Goal: Task Accomplishment & Management: Use online tool/utility

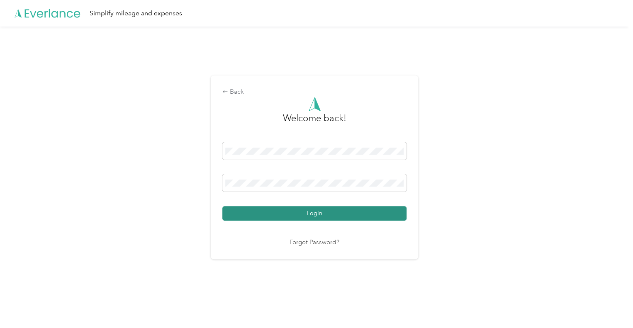
click at [286, 217] on button "Login" at bounding box center [314, 213] width 184 height 15
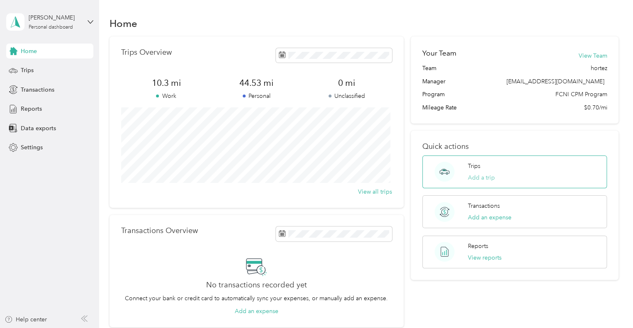
click at [474, 178] on button "Add a trip" at bounding box center [481, 177] width 27 height 9
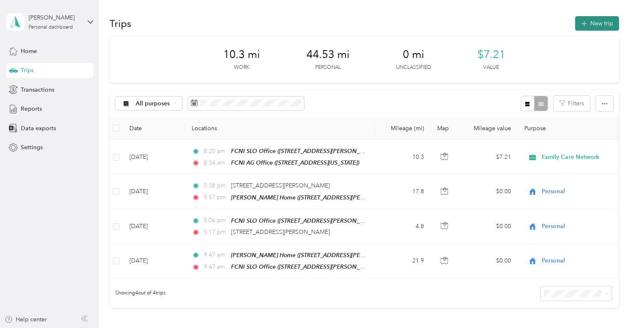
click at [601, 22] on button "New trip" at bounding box center [597, 23] width 44 height 15
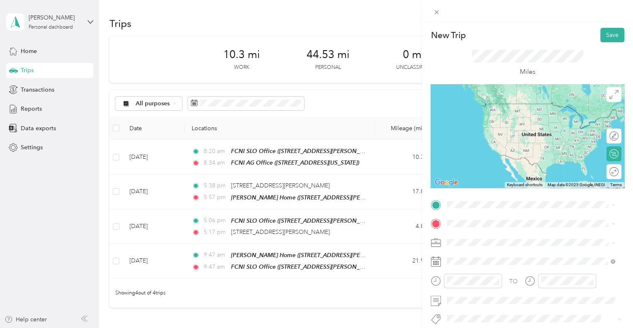
click at [545, 118] on span "[STREET_ADDRESS][US_STATE]" at bounding box center [503, 118] width 83 height 7
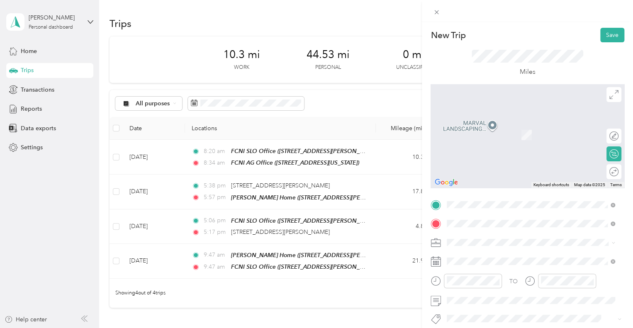
click at [480, 132] on div "TEAM FCNI SLO Office [STREET_ADDRESS][PERSON_NAME][US_STATE]" at bounding box center [526, 132] width 129 height 20
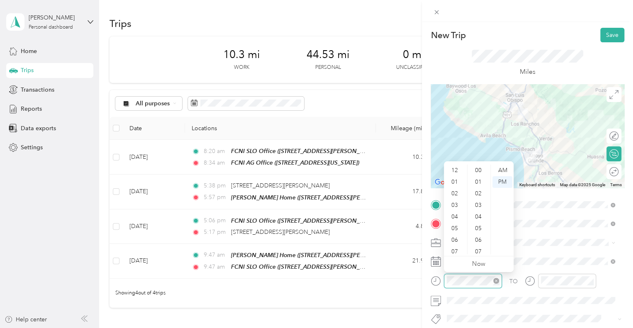
scroll to position [50, 0]
click at [459, 168] on div "04" at bounding box center [455, 167] width 20 height 12
click at [483, 238] on div "45" at bounding box center [479, 240] width 20 height 12
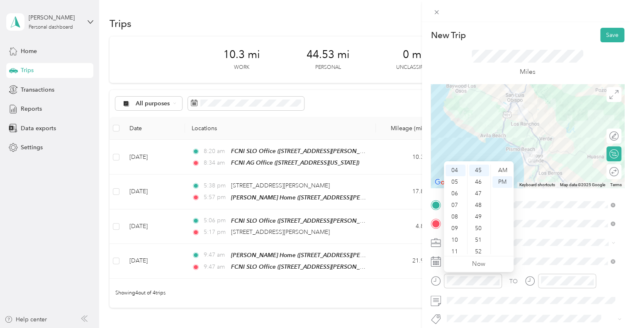
click at [533, 252] on div "TO Add photo" at bounding box center [527, 298] width 194 height 200
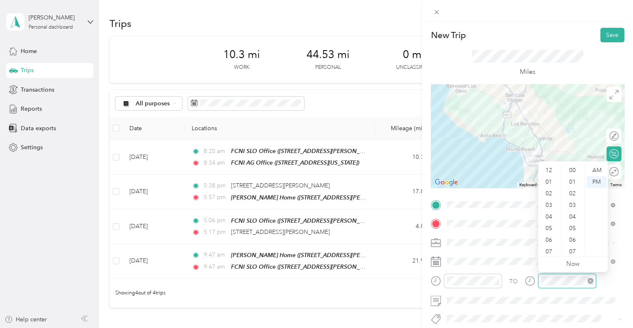
scroll to position [50, 0]
click at [551, 181] on div "05" at bounding box center [550, 179] width 20 height 12
click at [574, 168] on div "00" at bounding box center [573, 171] width 20 height 12
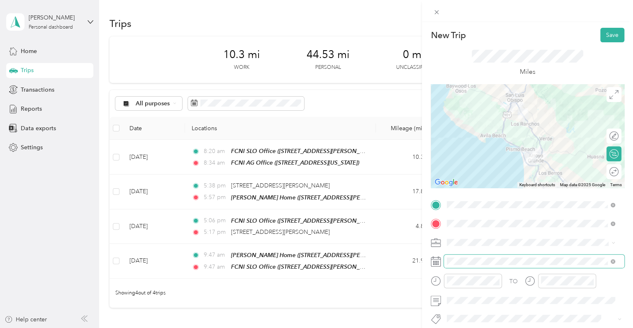
click at [525, 255] on span at bounding box center [534, 261] width 180 height 13
click at [615, 36] on button "Save" at bounding box center [612, 35] width 24 height 15
